Goal: Task Accomplishment & Management: Complete application form

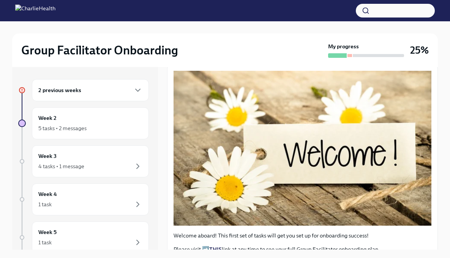
scroll to position [226, 0]
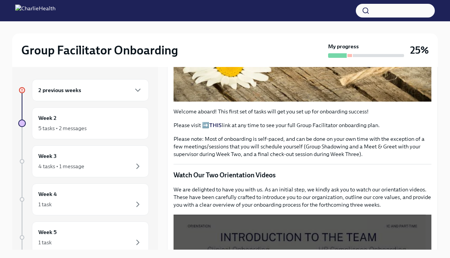
click at [111, 84] on div "2 previous weeks" at bounding box center [90, 90] width 117 height 22
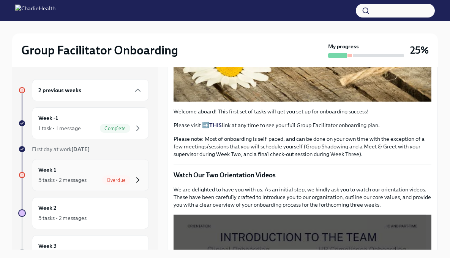
click at [133, 177] on icon "button" at bounding box center [137, 179] width 9 height 9
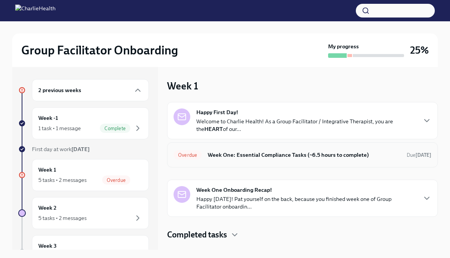
click at [366, 160] on div "Overdue Week One: Essential Compliance Tasks (~6.5 hours to complete) Due [DATE]" at bounding box center [303, 155] width 258 height 12
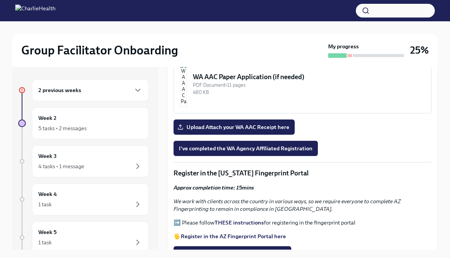
scroll to position [732, 0]
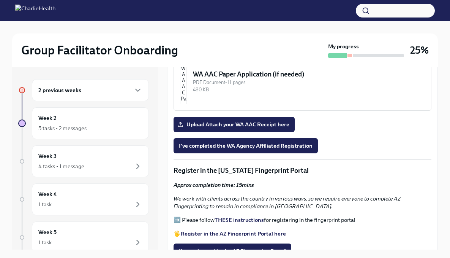
click at [244, 216] on strong "THESE instructions" at bounding box center [239, 219] width 49 height 7
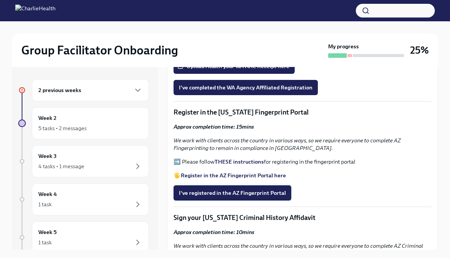
scroll to position [793, 0]
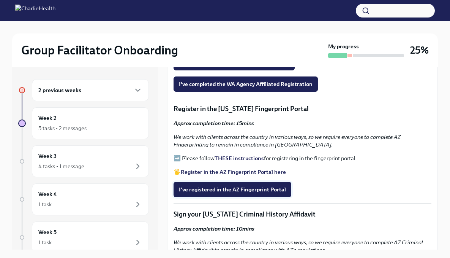
click at [265, 185] on span "I've registered in the AZ Fingerprint Portal" at bounding box center [232, 189] width 107 height 8
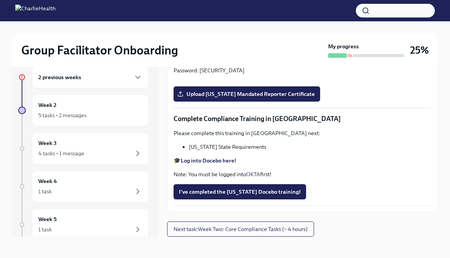
scroll to position [1596, 0]
click at [223, 161] on strong "Log into Docebo here!" at bounding box center [208, 160] width 55 height 7
click at [205, 147] on li "[US_STATE] State Requirements" at bounding box center [310, 147] width 243 height 8
copy li "[US_STATE]"
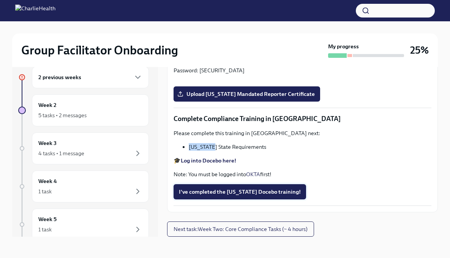
click at [262, 192] on span "I've completed the [US_STATE] Docebo training!" at bounding box center [240, 192] width 122 height 8
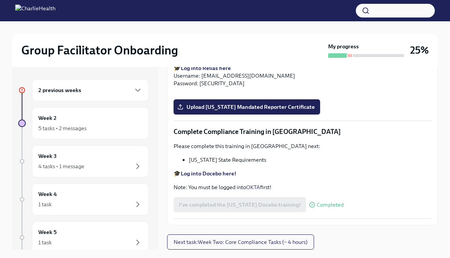
scroll to position [1258, 0]
click at [205, 71] on strong "Log into Relias here" at bounding box center [206, 68] width 50 height 7
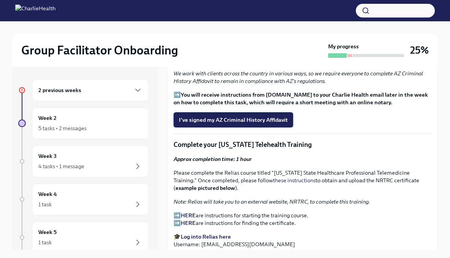
scroll to position [936, 0]
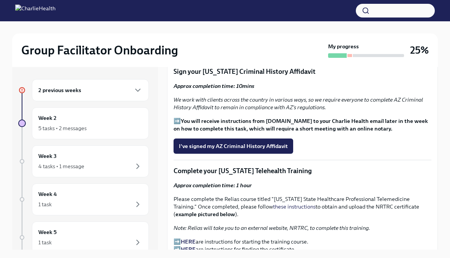
click at [230, 166] on p "Complete your [US_STATE] Telehealth Training" at bounding box center [303, 170] width 258 height 9
copy p "[US_STATE]"
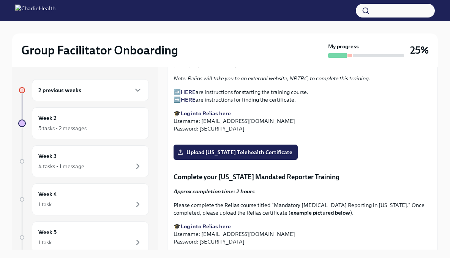
scroll to position [1338, 0]
